Goal: Find contact information: Find contact information

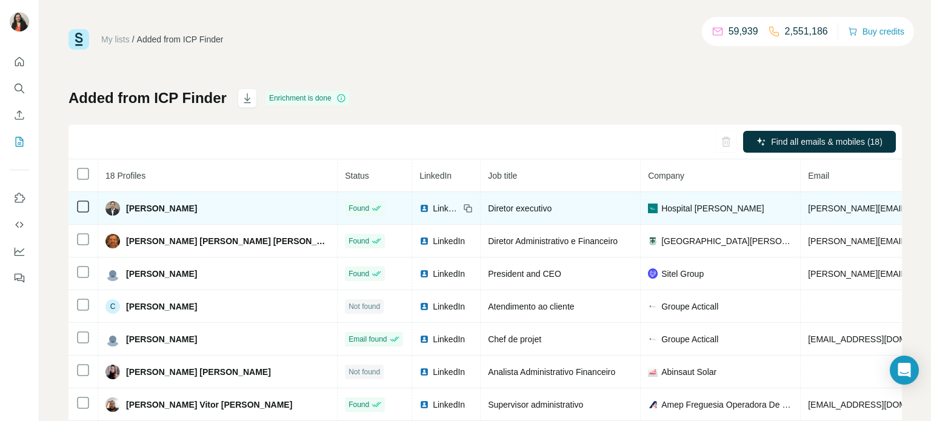
drag, startPoint x: 231, startPoint y: 210, endPoint x: 142, endPoint y: 205, distance: 89.8
click at [126, 209] on span "[PERSON_NAME]" at bounding box center [161, 208] width 71 height 12
copy span "[PERSON_NAME] [PERSON_NAME]"
click at [197, 209] on span "[PERSON_NAME]" at bounding box center [161, 208] width 71 height 12
click at [463, 207] on icon at bounding box center [468, 209] width 10 height 10
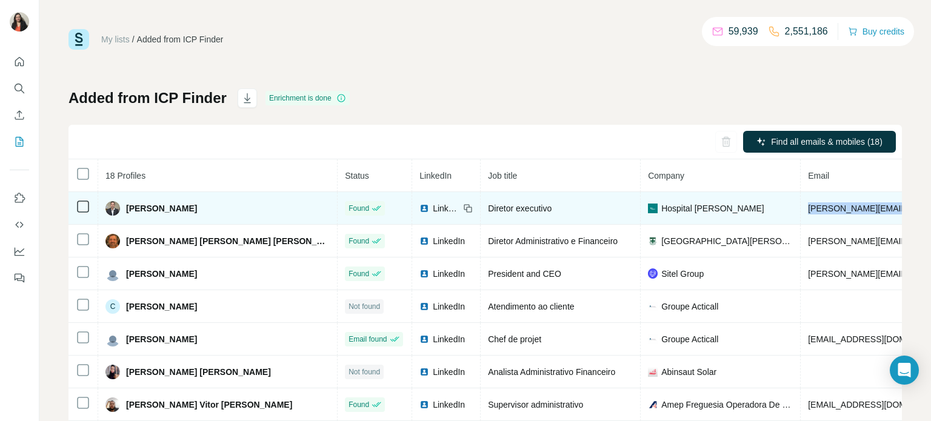
drag, startPoint x: 878, startPoint y: 207, endPoint x: 730, endPoint y: 207, distance: 147.8
copy span "[PERSON_NAME][EMAIL_ADDRESS][PERSON_NAME][DOMAIN_NAME]"
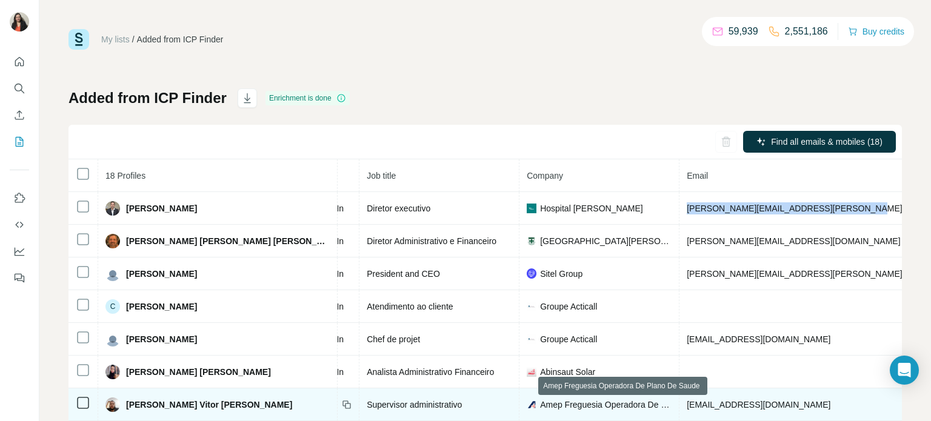
scroll to position [0, 145]
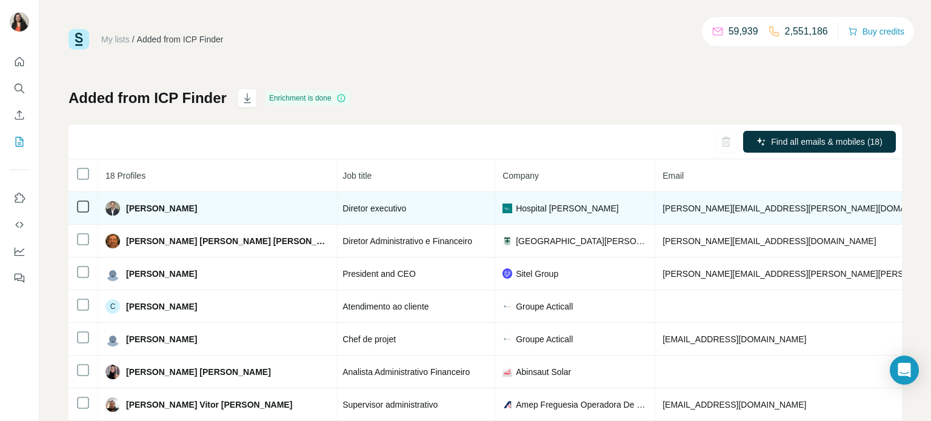
drag, startPoint x: 824, startPoint y: 208, endPoint x: 746, endPoint y: 207, distance: 78.2
copy span "[PHONE_NUMBER]"
